Goal: Transaction & Acquisition: Obtain resource

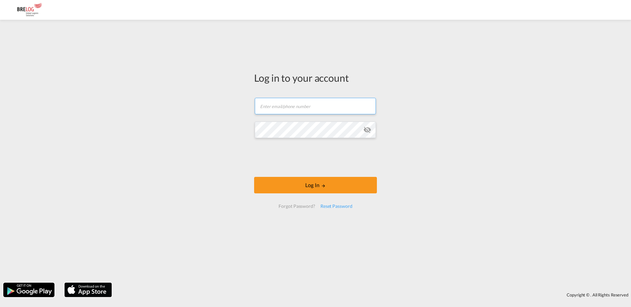
type input "[PERSON_NAME][EMAIL_ADDRESS][PERSON_NAME][DOMAIN_NAME]"
click at [343, 176] on form "[PERSON_NAME][EMAIL_ADDRESS][PERSON_NAME][DOMAIN_NAME] Email field is required …" at bounding box center [315, 153] width 123 height 124
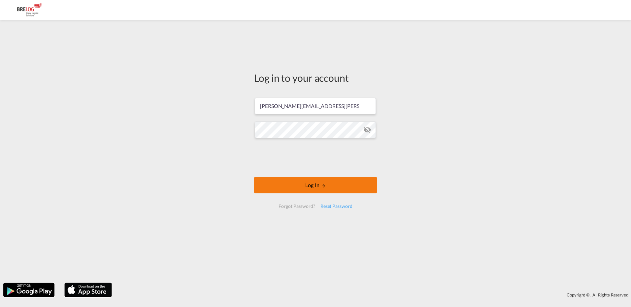
click at [333, 185] on button "Log In" at bounding box center [315, 185] width 123 height 16
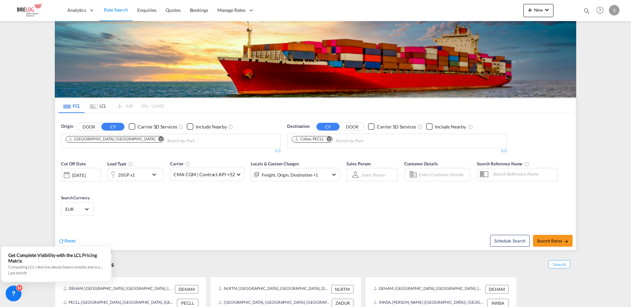
click at [330, 137] on md-icon "Remove" at bounding box center [329, 139] width 5 height 5
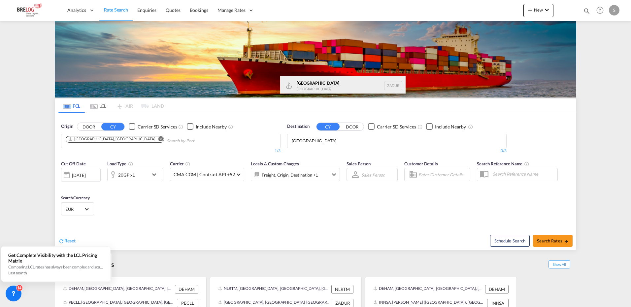
type input "[GEOGRAPHIC_DATA]"
click at [332, 86] on div "[GEOGRAPHIC_DATA] [GEOGRAPHIC_DATA] ZADUR" at bounding box center [342, 86] width 125 height 20
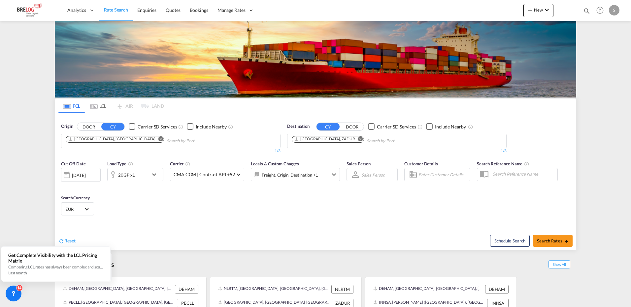
click at [158, 137] on md-icon "Remove" at bounding box center [160, 139] width 5 height 5
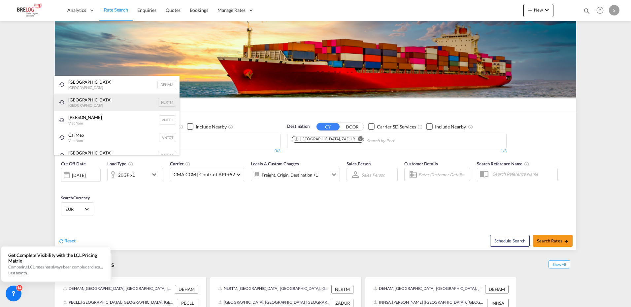
click at [103, 103] on div "[GEOGRAPHIC_DATA] [GEOGRAPHIC_DATA] NLRTM" at bounding box center [116, 103] width 125 height 18
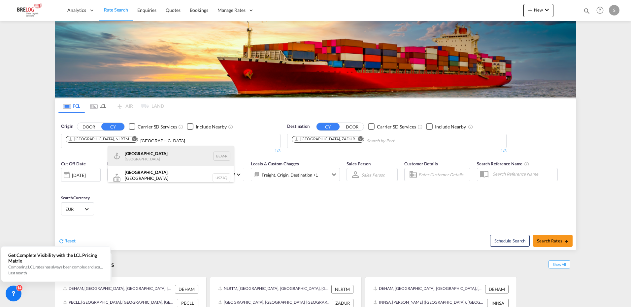
type input "[GEOGRAPHIC_DATA]"
click at [134, 157] on div "Antwerp [GEOGRAPHIC_DATA] BEANR" at bounding box center [170, 156] width 125 height 20
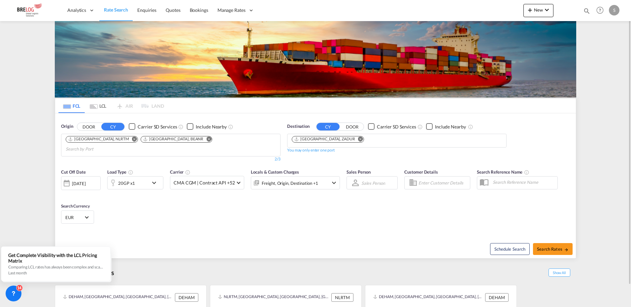
click at [85, 181] on div "[DATE]" at bounding box center [79, 184] width 14 height 6
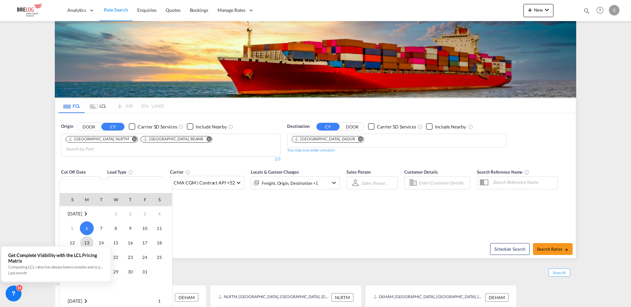
click at [85, 245] on span "13" at bounding box center [86, 243] width 13 height 13
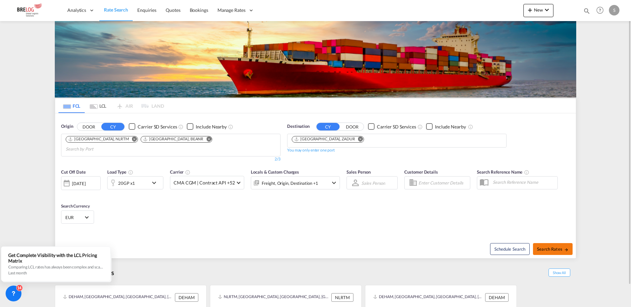
click at [547, 247] on span "Search Rates" at bounding box center [553, 249] width 32 height 5
type input "NLRTM,BEANR to ZADUR / [DATE]"
